Goal: Register for event/course

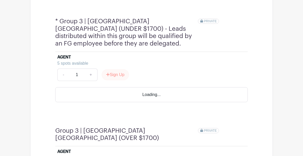
scroll to position [520, 0]
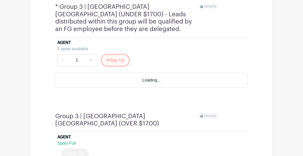
click at [120, 55] on button "Sign Up" at bounding box center [115, 60] width 27 height 11
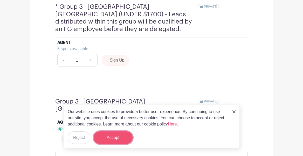
click at [117, 140] on button "Accept" at bounding box center [113, 138] width 39 height 12
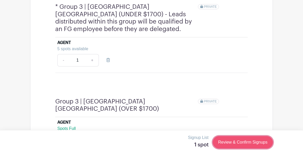
click at [239, 144] on link "Review & Confirm Signups" at bounding box center [242, 142] width 60 height 12
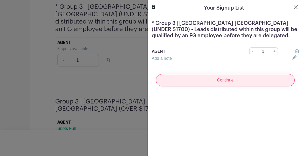
click at [225, 79] on input "Continue" at bounding box center [225, 80] width 139 height 12
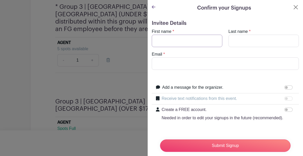
click at [182, 41] on input "First name" at bounding box center [187, 41] width 70 height 12
type input "[PERSON_NAME]"
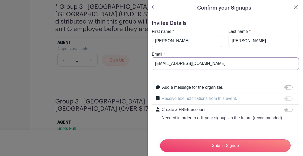
click at [195, 68] on input "[EMAIL_ADDRESS][DOMAIN_NAME]" at bounding box center [225, 64] width 147 height 12
type input "[PERSON_NAME][EMAIL_ADDRESS][DOMAIN_NAME]"
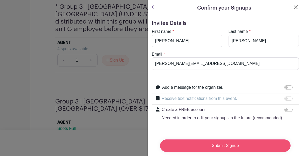
click at [233, 149] on input "Submit Signup" at bounding box center [225, 146] width 130 height 12
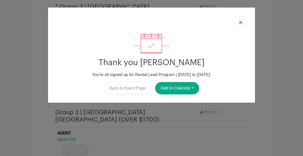
click at [241, 24] on img at bounding box center [240, 22] width 3 height 3
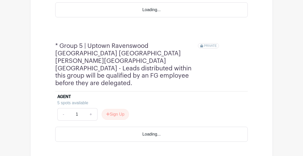
scroll to position [760, 0]
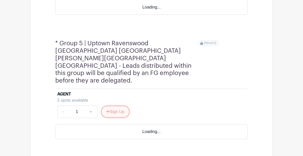
click at [116, 106] on button "Sign Up" at bounding box center [115, 111] width 27 height 11
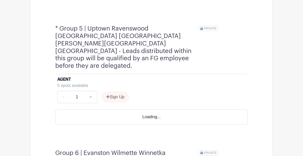
scroll to position [759, 0]
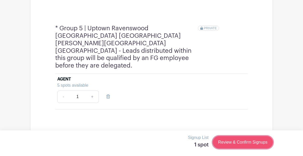
click at [233, 142] on link "Review & Confirm Signups" at bounding box center [242, 142] width 60 height 12
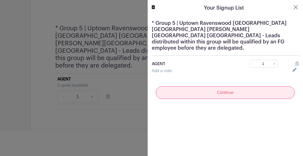
click at [227, 87] on input "Continue" at bounding box center [225, 93] width 139 height 12
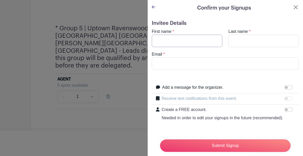
click at [187, 42] on input "First name" at bounding box center [187, 41] width 70 height 12
type input "[PERSON_NAME]"
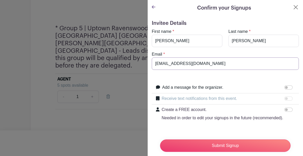
click at [188, 65] on input "[EMAIL_ADDRESS][DOMAIN_NAME]" at bounding box center [225, 64] width 147 height 12
type input "[PERSON_NAME][EMAIL_ADDRESS][DOMAIN_NAME]"
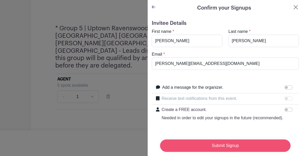
click at [235, 146] on input "Submit Signup" at bounding box center [225, 146] width 130 height 12
